Goal: Information Seeking & Learning: Learn about a topic

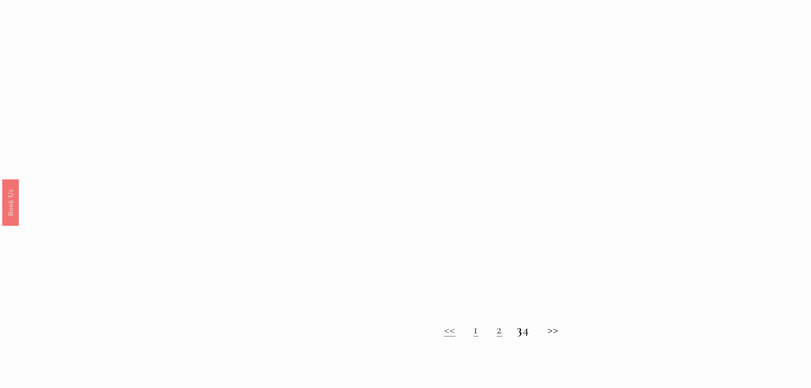
scroll to position [809, 0]
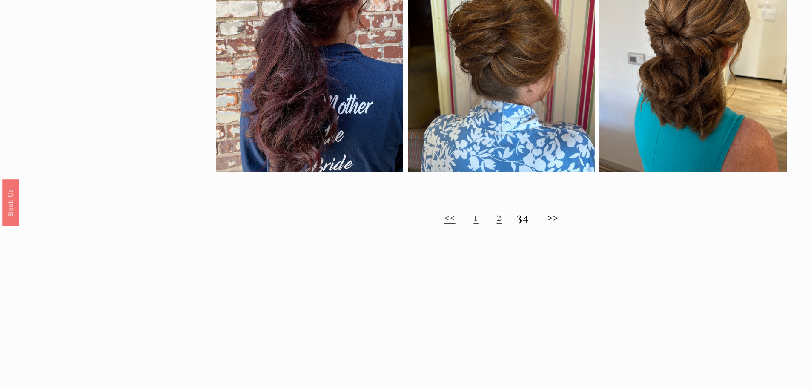
click at [497, 224] on link "2" at bounding box center [500, 217] width 6 height 16
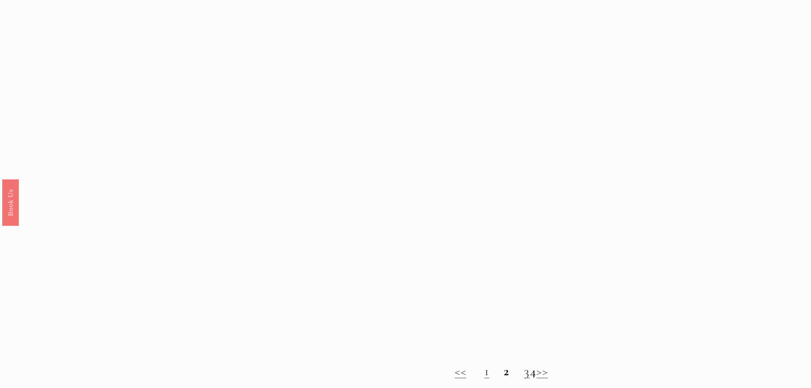
scroll to position [724, 0]
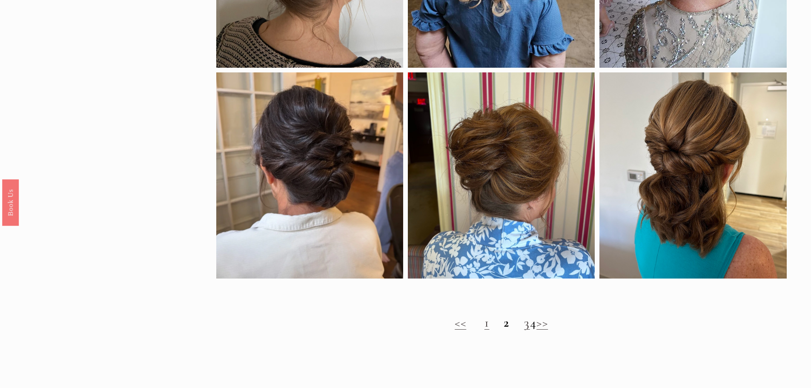
click at [485, 330] on link "1" at bounding box center [487, 323] width 5 height 16
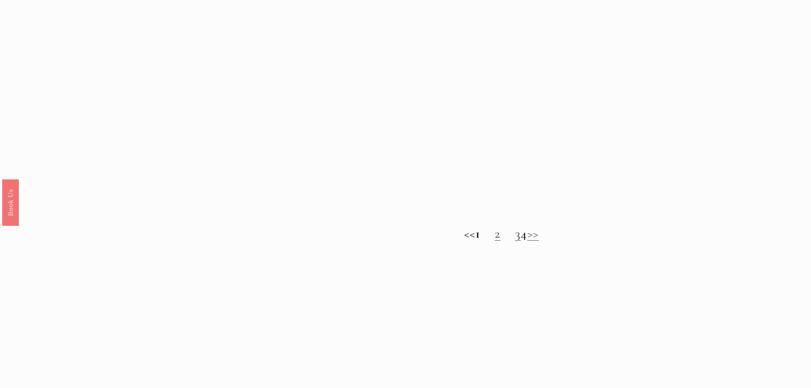
scroll to position [809, 0]
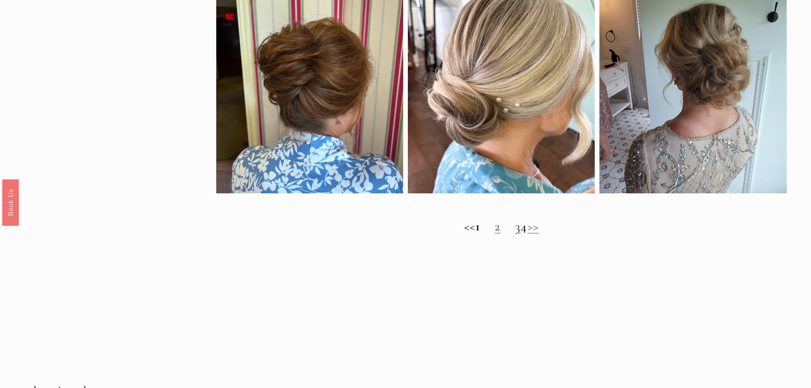
click at [515, 233] on link "3" at bounding box center [518, 226] width 6 height 16
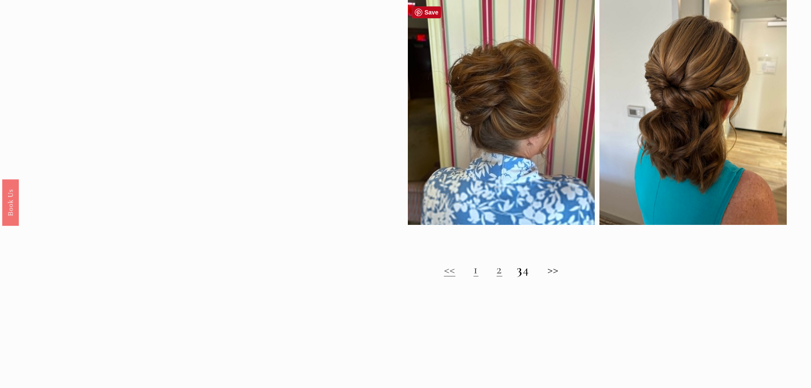
scroll to position [767, 0]
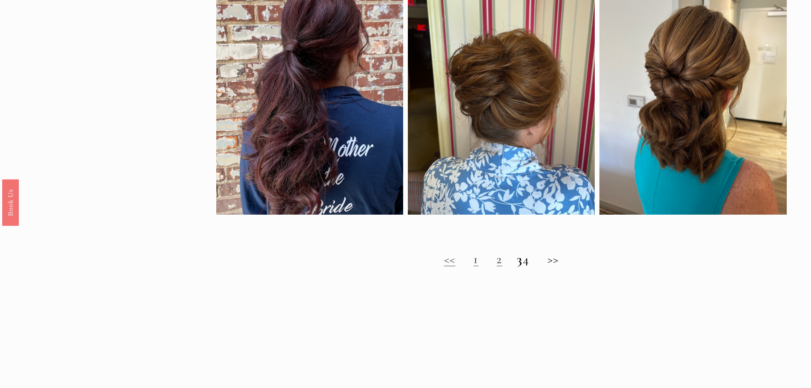
click at [533, 264] on h2 "<< 1 2 3 4 >>" at bounding box center [501, 259] width 571 height 15
click at [534, 267] on h2 "<< 1 2 3 4 >>" at bounding box center [501, 259] width 571 height 15
click at [492, 273] on div "<< 1 2 3 4 >>" at bounding box center [501, 259] width 571 height 37
click at [497, 266] on link "2" at bounding box center [500, 259] width 6 height 16
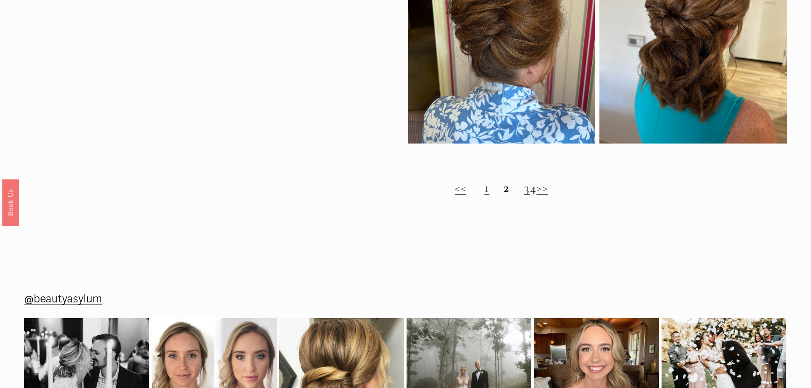
scroll to position [979, 0]
